Goal: Task Accomplishment & Management: Complete application form

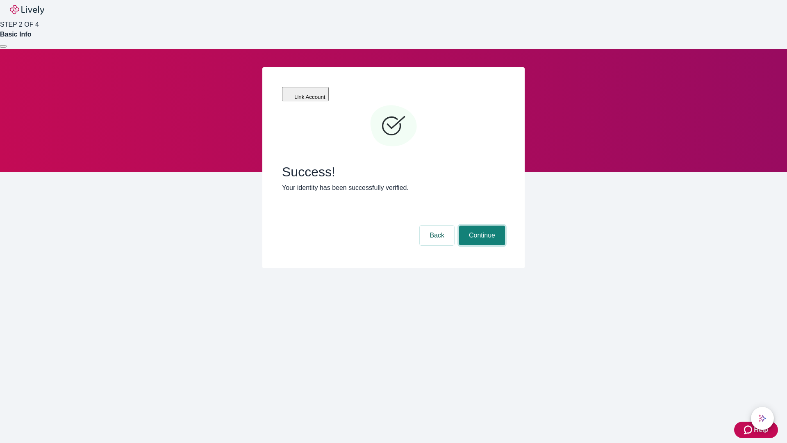
click at [481, 225] on button "Continue" at bounding box center [482, 235] width 46 height 20
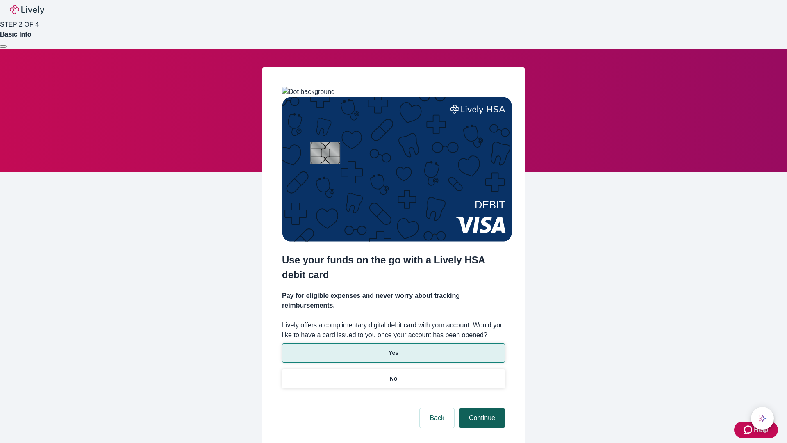
click at [393, 348] on p "Yes" at bounding box center [393, 352] width 10 height 9
click at [481, 408] on button "Continue" at bounding box center [482, 418] width 46 height 20
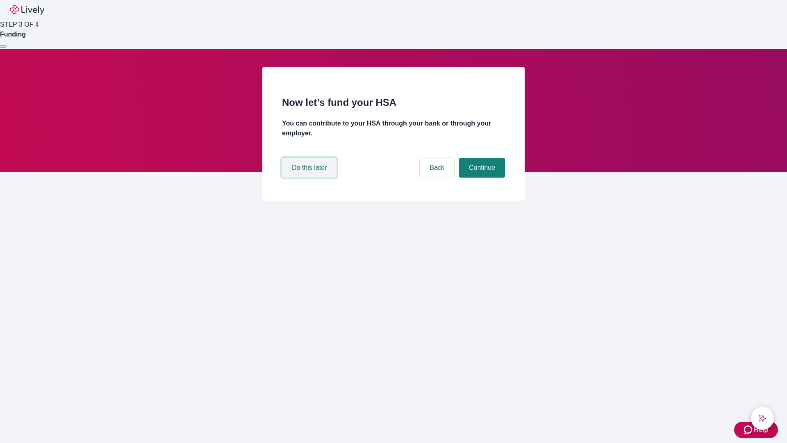
click at [310, 177] on button "Do this later" at bounding box center [309, 168] width 55 height 20
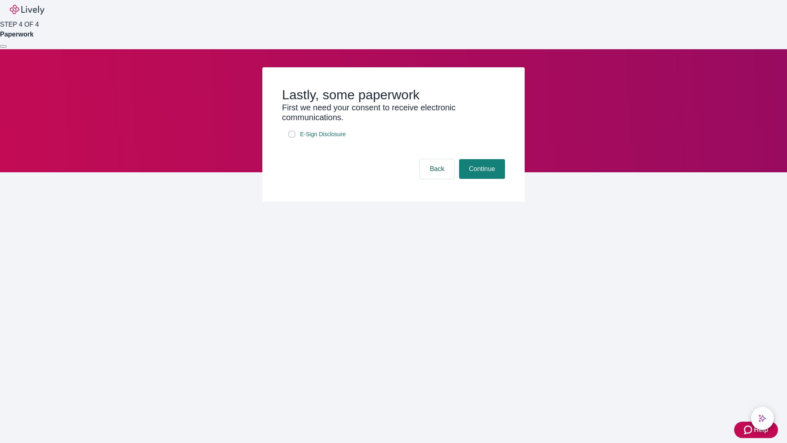
click at [292, 137] on input "E-Sign Disclosure" at bounding box center [292, 134] width 7 height 7
checkbox input "true"
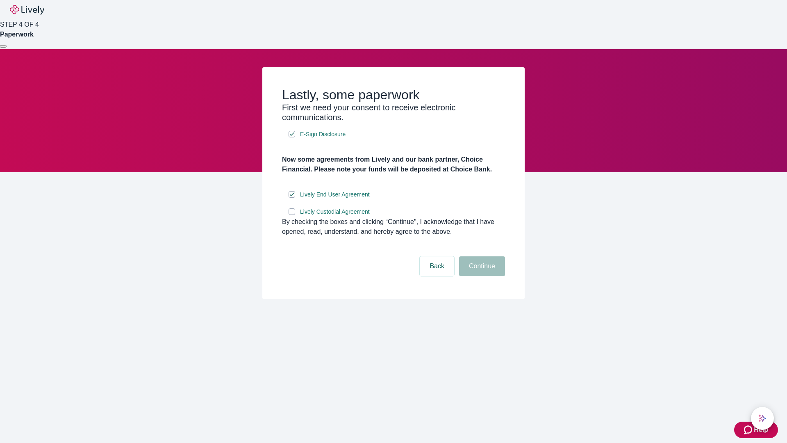
click at [292, 215] on input "Lively Custodial Agreement" at bounding box center [292, 211] width 7 height 7
checkbox input "true"
click at [481, 276] on button "Continue" at bounding box center [482, 266] width 46 height 20
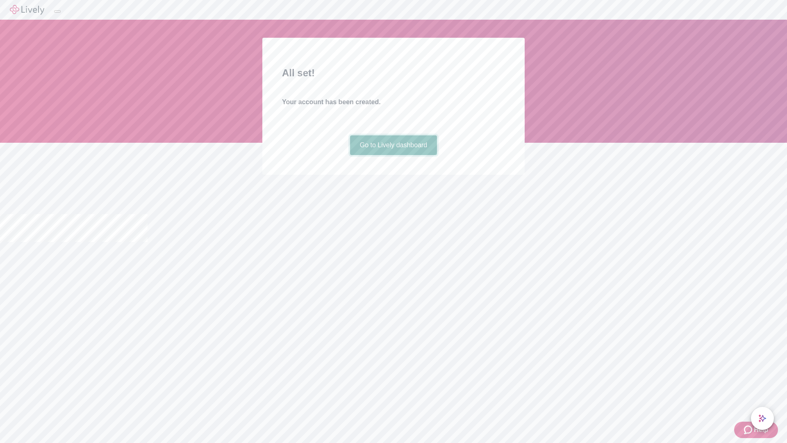
click at [393, 155] on link "Go to Lively dashboard" at bounding box center [393, 145] width 87 height 20
